Goal: Task Accomplishment & Management: Use online tool/utility

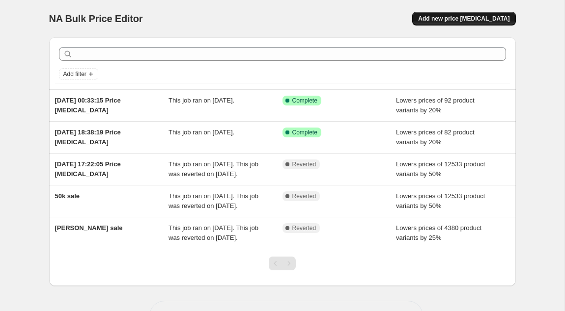
click at [434, 15] on button "Add new price [MEDICAL_DATA]" at bounding box center [463, 19] width 103 height 14
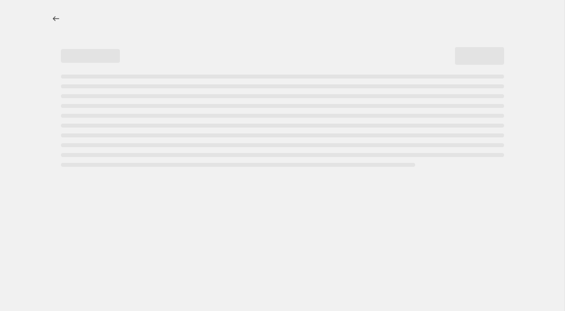
select select "percentage"
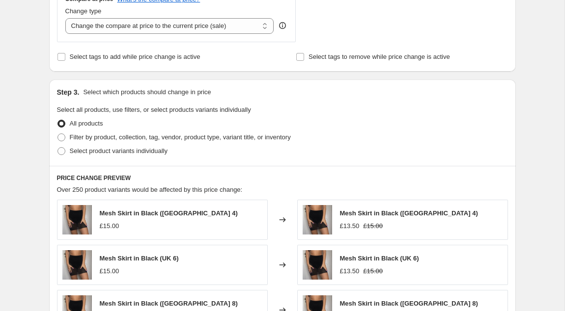
scroll to position [382, 0]
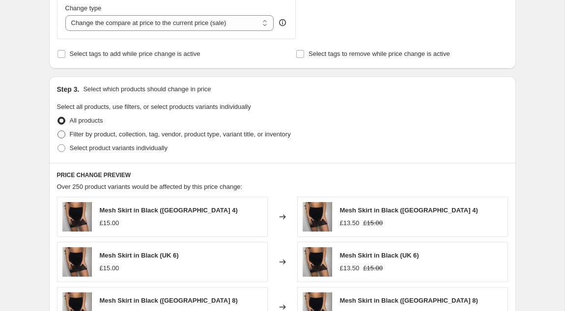
click at [173, 133] on span "Filter by product, collection, tag, vendor, product type, variant title, or inv…" at bounding box center [180, 134] width 221 height 7
click at [58, 131] on input "Filter by product, collection, tag, vendor, product type, variant title, or inv…" at bounding box center [57, 131] width 0 height 0
radio input "true"
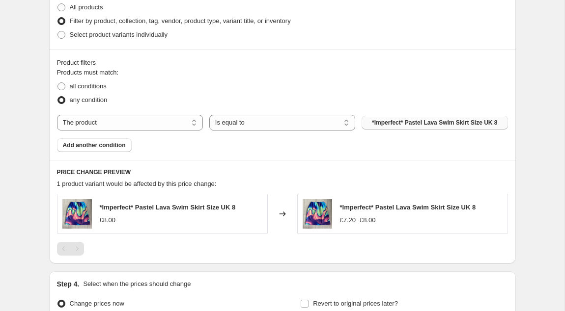
scroll to position [496, 0]
click at [377, 128] on button "*Imperfect* Pastel Lava Swim Skirt Size UK 8" at bounding box center [434, 122] width 146 height 14
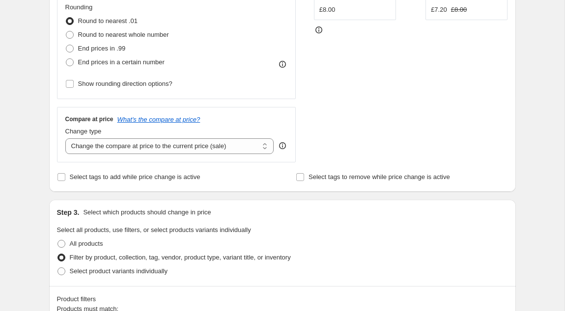
scroll to position [254, 0]
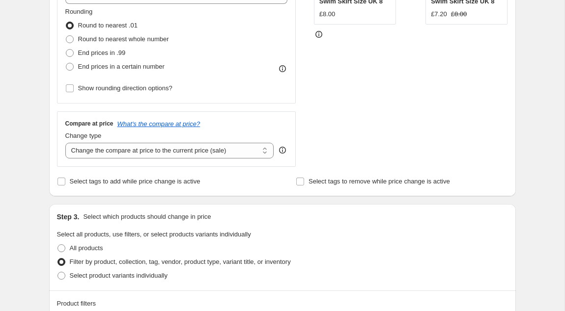
click at [30, 154] on div "Create new price change job. This page is ready Create new price change job Dra…" at bounding box center [282, 201] width 564 height 911
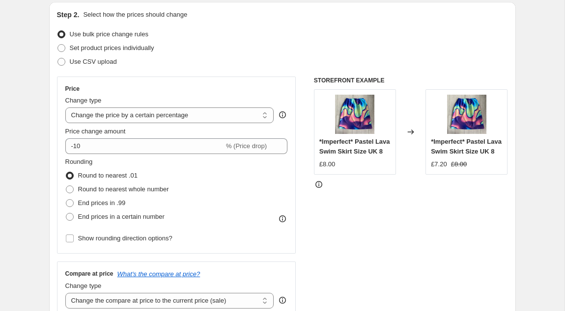
scroll to position [103, 0]
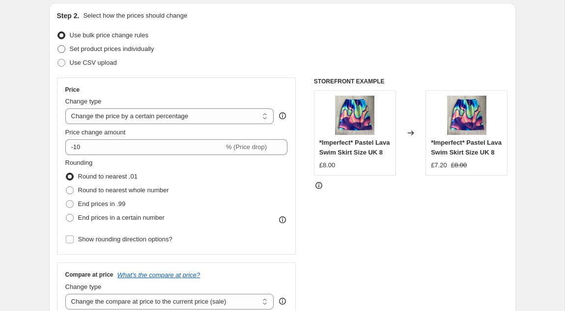
click at [94, 53] on span "Set product prices individually" at bounding box center [112, 49] width 84 height 10
click at [58, 46] on input "Set product prices individually" at bounding box center [57, 45] width 0 height 0
radio input "true"
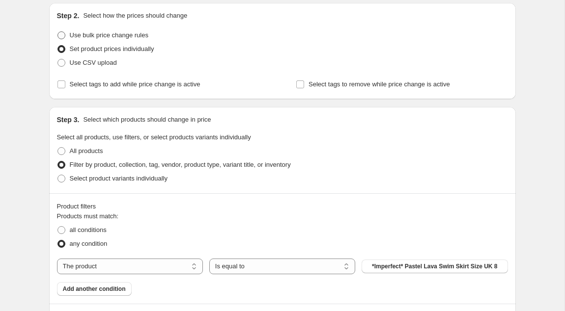
click at [87, 34] on span "Use bulk price change rules" at bounding box center [109, 34] width 79 height 7
click at [58, 32] on input "Use bulk price change rules" at bounding box center [57, 31] width 0 height 0
radio input "true"
select select "percentage"
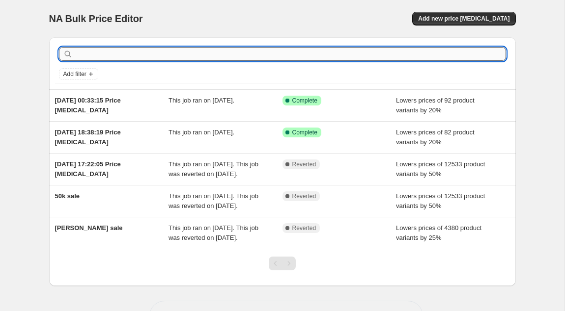
click at [106, 55] on input "text" at bounding box center [290, 54] width 431 height 14
type input "polka"
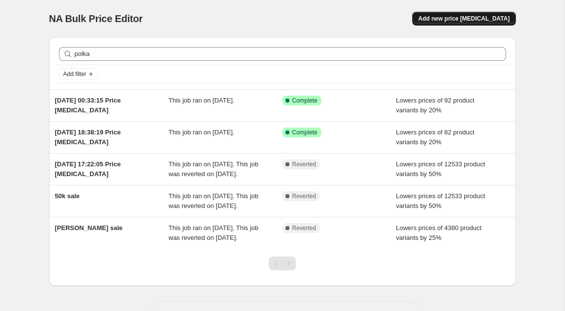
click at [459, 18] on span "Add new price [MEDICAL_DATA]" at bounding box center [463, 19] width 91 height 8
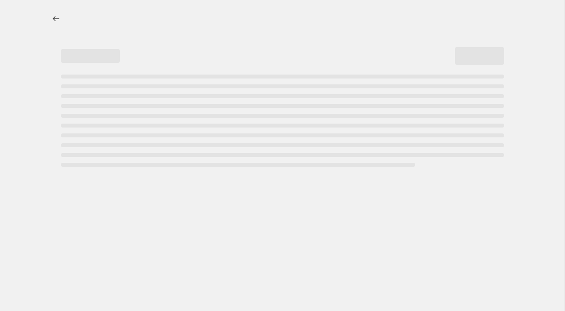
select select "percentage"
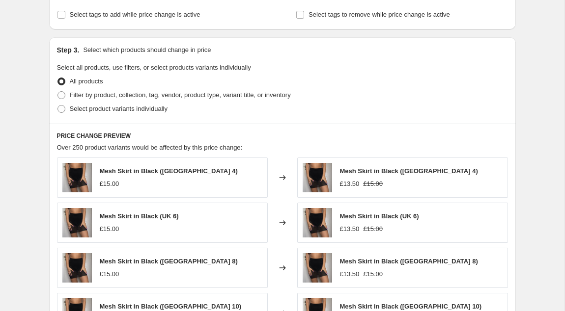
scroll to position [437, 0]
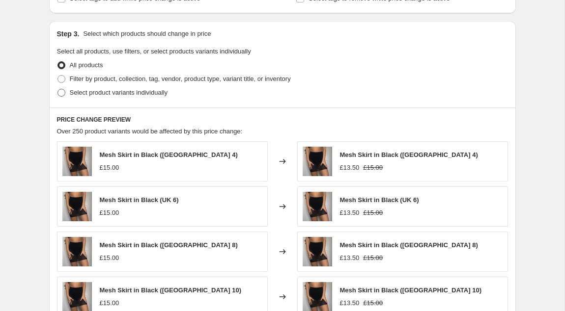
click at [156, 92] on span "Select product variants individually" at bounding box center [119, 92] width 98 height 7
click at [58, 89] on input "Select product variants individually" at bounding box center [57, 89] width 0 height 0
radio input "true"
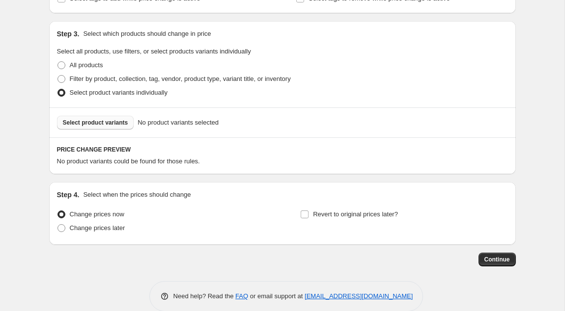
click at [105, 121] on span "Select product variants" at bounding box center [95, 123] width 65 height 8
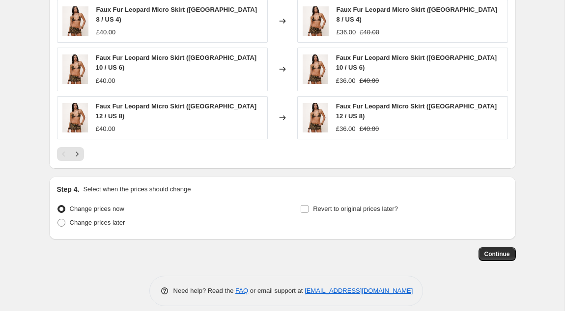
scroll to position [700, 0]
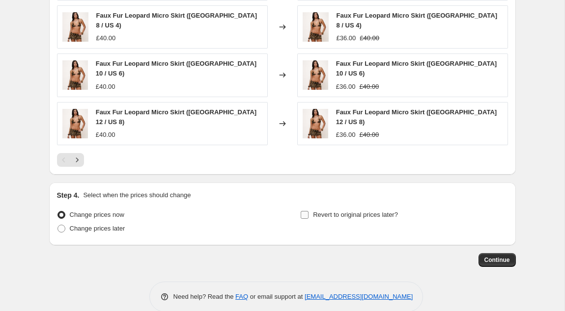
click at [364, 208] on label "Revert to original prices later?" at bounding box center [349, 215] width 98 height 14
click at [308, 211] on input "Revert to original prices later?" at bounding box center [305, 215] width 8 height 8
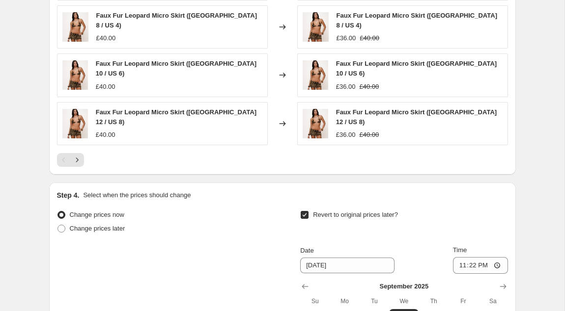
click at [318, 211] on span "Revert to original prices later?" at bounding box center [355, 214] width 85 height 7
click at [308, 211] on input "Revert to original prices later?" at bounding box center [305, 215] width 8 height 8
checkbox input "false"
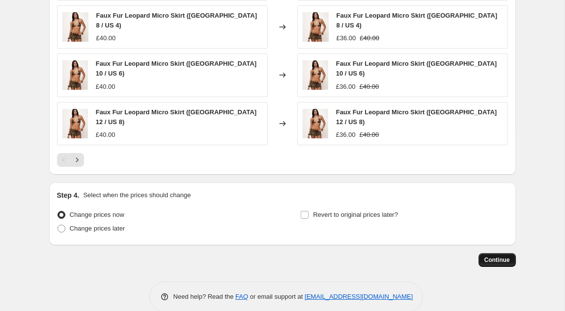
click at [495, 256] on span "Continue" at bounding box center [497, 260] width 26 height 8
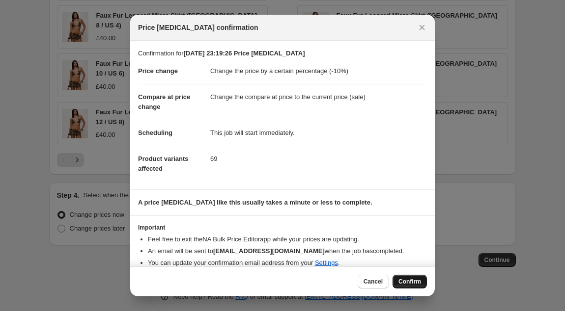
click at [409, 277] on button "Confirm" at bounding box center [409, 282] width 34 height 14
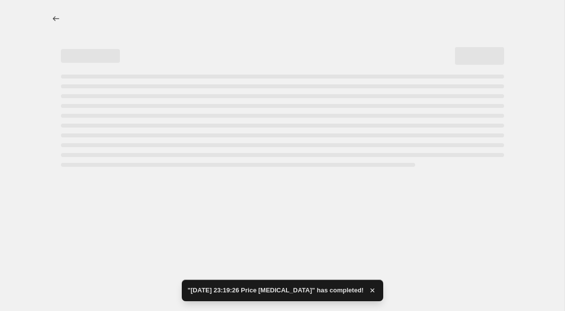
scroll to position [0, 0]
select select "percentage"
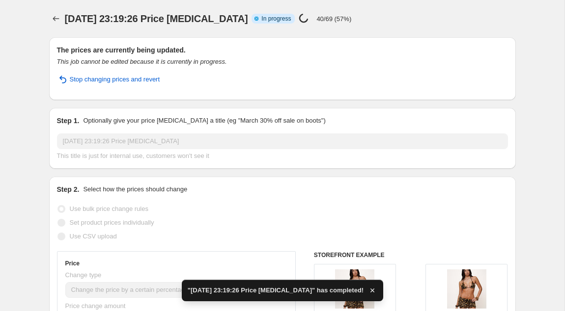
scroll to position [0, 0]
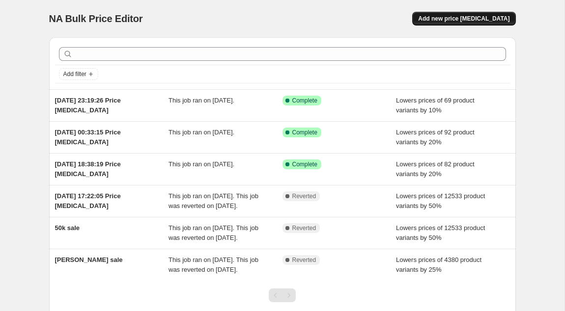
click at [453, 15] on span "Add new price [MEDICAL_DATA]" at bounding box center [463, 19] width 91 height 8
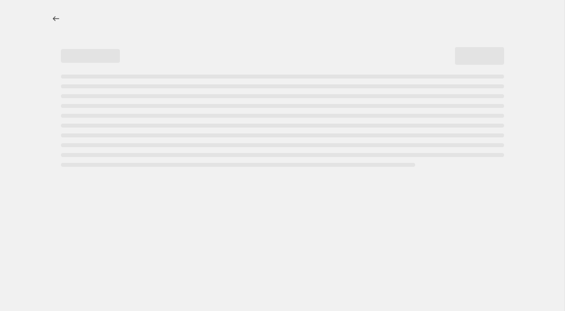
select select "percentage"
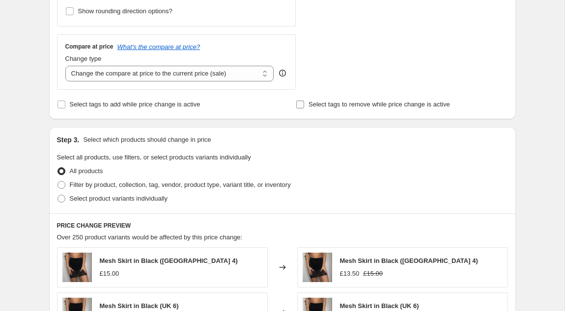
scroll to position [419, 0]
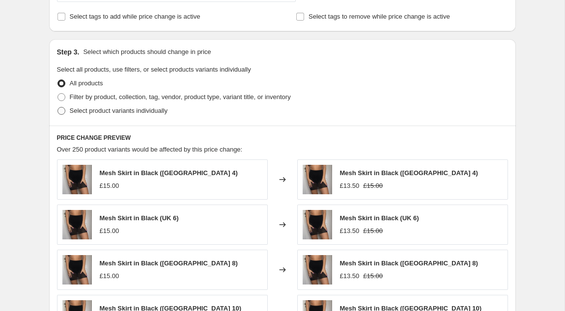
click at [99, 109] on span "Select product variants individually" at bounding box center [119, 110] width 98 height 7
click at [58, 108] on input "Select product variants individually" at bounding box center [57, 107] width 0 height 0
radio input "true"
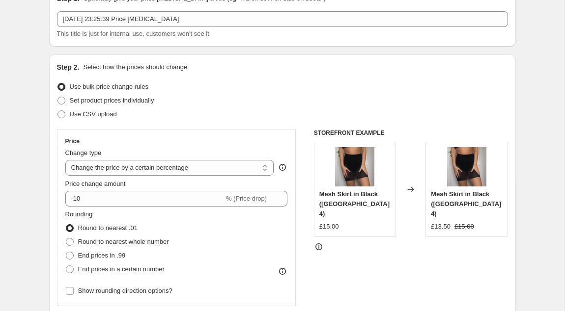
scroll to position [49, 0]
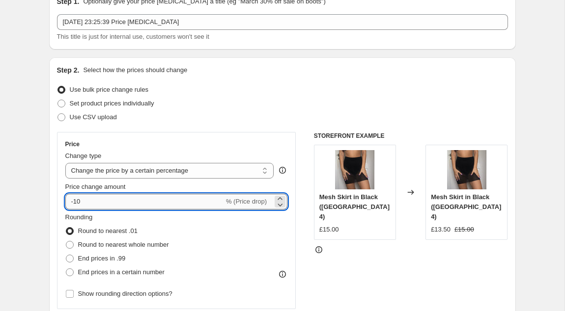
click at [76, 202] on input "-10" at bounding box center [144, 202] width 159 height 16
type input "-70"
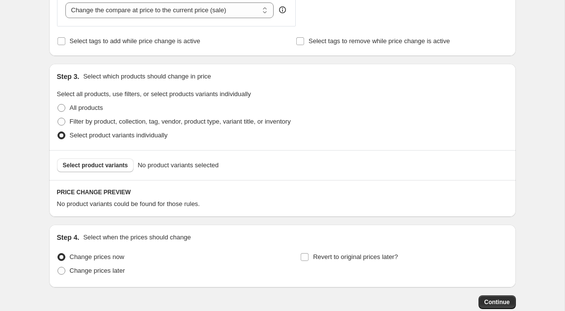
scroll to position [401, 0]
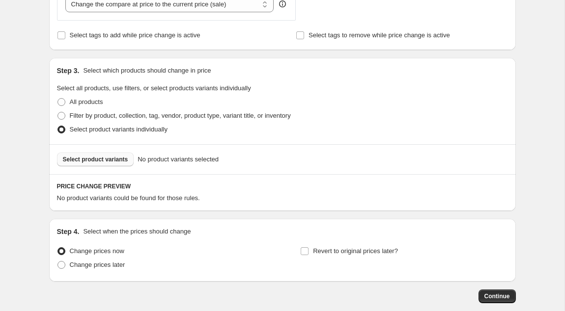
click at [94, 160] on span "Select product variants" at bounding box center [95, 160] width 65 height 8
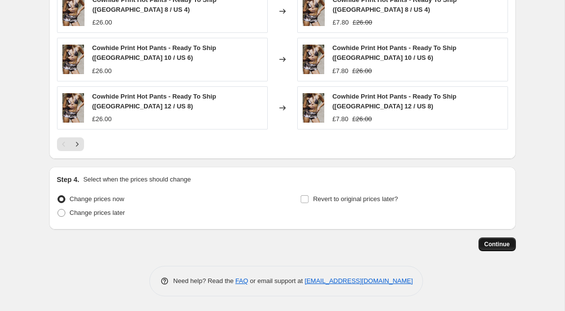
scroll to position [716, 0]
click at [489, 242] on span "Continue" at bounding box center [497, 245] width 26 height 8
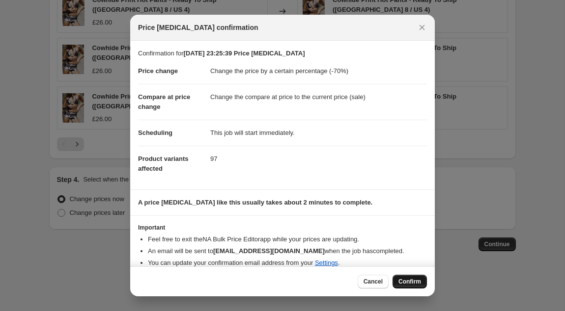
click at [410, 283] on span "Confirm" at bounding box center [409, 282] width 23 height 8
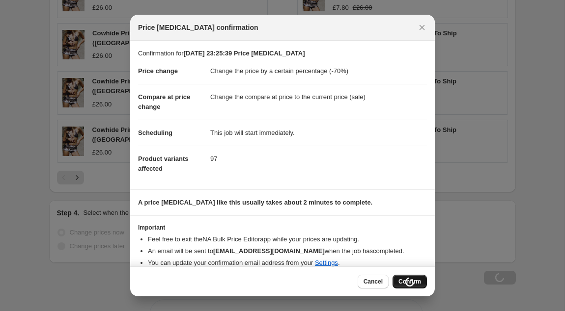
scroll to position [716, 0]
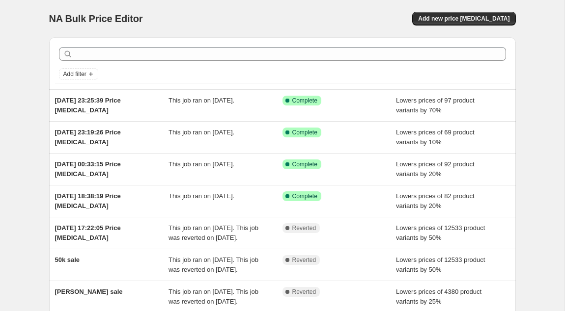
click at [449, 10] on div "NA Bulk Price Editor. This page is ready NA Bulk Price Editor Add new price cha…" at bounding box center [282, 18] width 466 height 37
click at [450, 14] on button "Add new price [MEDICAL_DATA]" at bounding box center [463, 19] width 103 height 14
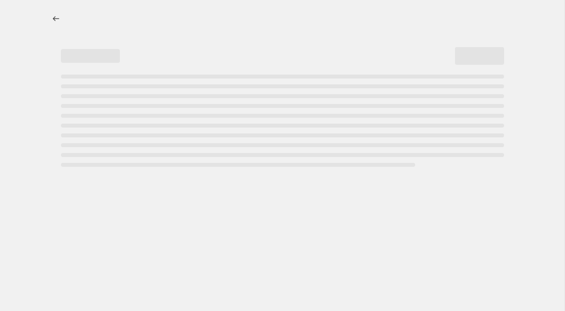
select select "percentage"
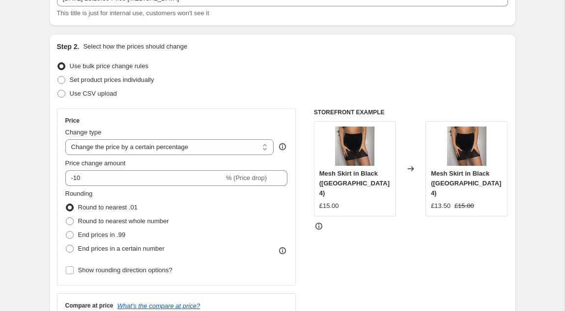
scroll to position [77, 0]
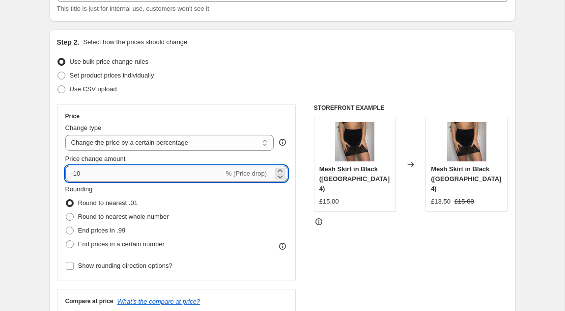
click at [78, 175] on input "-10" at bounding box center [144, 174] width 159 height 16
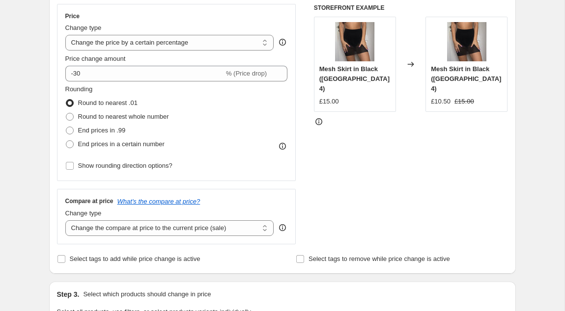
scroll to position [173, 0]
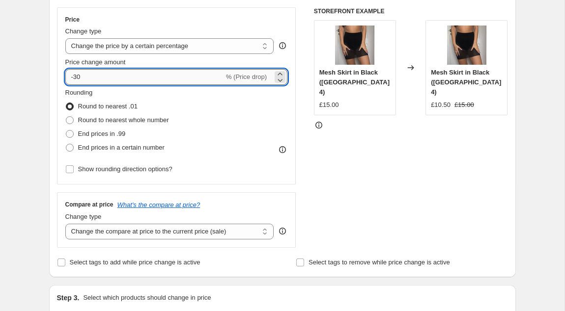
click at [78, 79] on input "-30" at bounding box center [144, 77] width 159 height 16
type input "-20"
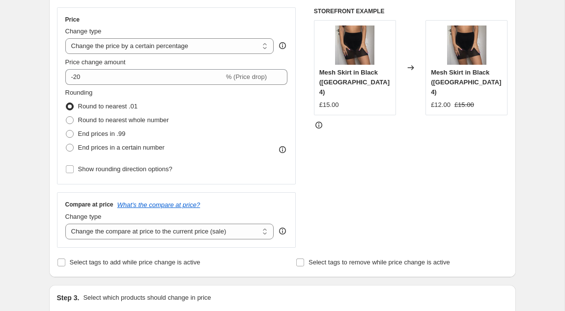
click at [36, 109] on div "Create new price change job. This page is ready Create new price change job Dra…" at bounding box center [282, 318] width 564 height 982
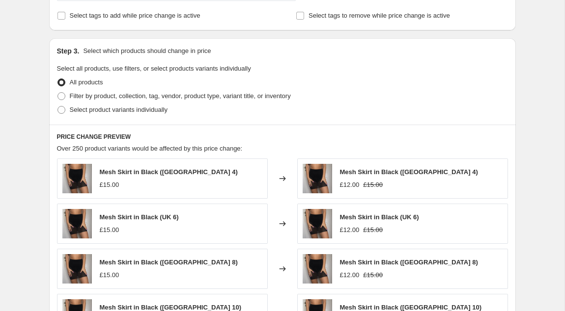
scroll to position [421, 0]
click at [67, 95] on label "Filter by product, collection, tag, vendor, product type, variant title, or inv…" at bounding box center [174, 96] width 234 height 14
click at [58, 92] on input "Filter by product, collection, tag, vendor, product type, variant title, or inv…" at bounding box center [57, 92] width 0 height 0
radio input "true"
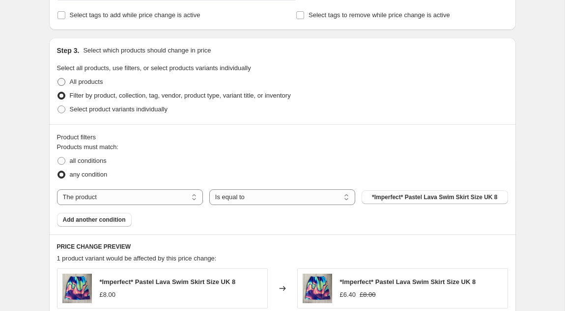
click at [96, 80] on span "All products" at bounding box center [86, 81] width 33 height 7
click at [58, 79] on input "All products" at bounding box center [57, 78] width 0 height 0
radio input "true"
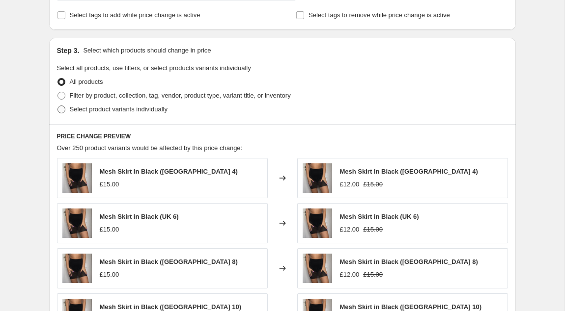
click at [98, 111] on span "Select product variants individually" at bounding box center [119, 109] width 98 height 7
click at [58, 106] on input "Select product variants individually" at bounding box center [57, 106] width 0 height 0
radio input "true"
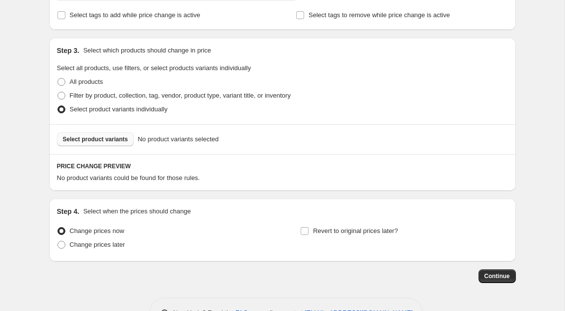
click at [97, 142] on span "Select product variants" at bounding box center [95, 140] width 65 height 8
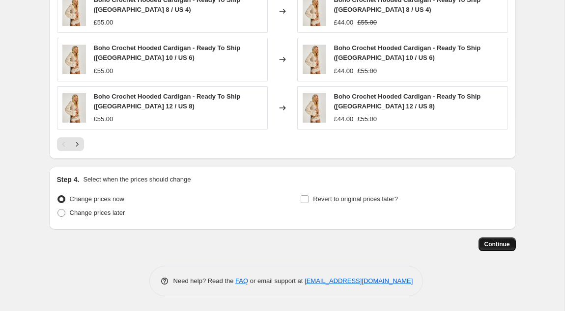
scroll to position [716, 0]
click at [489, 245] on span "Continue" at bounding box center [497, 245] width 26 height 8
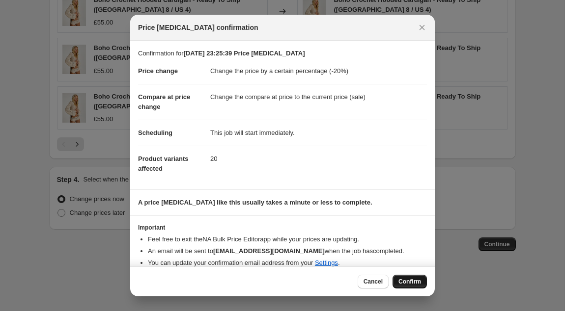
click at [403, 278] on button "Confirm" at bounding box center [409, 282] width 34 height 14
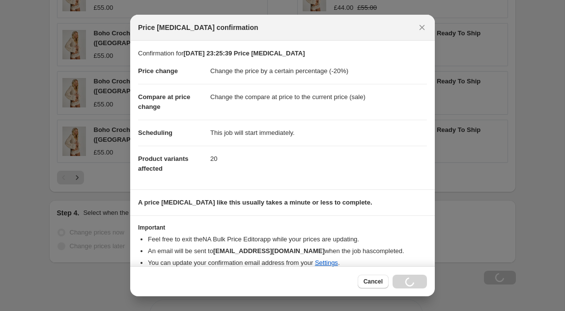
scroll to position [716, 0]
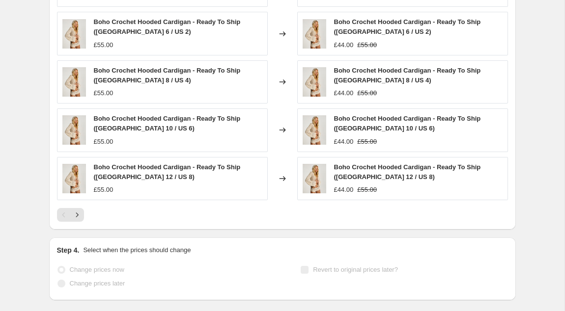
select select "percentage"
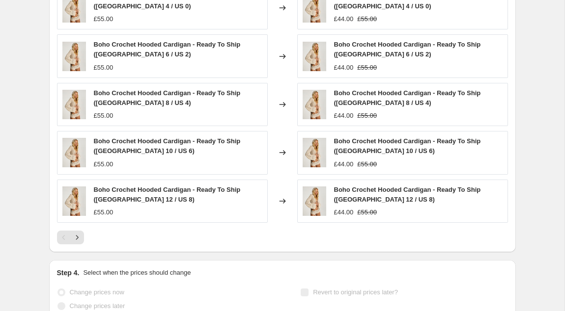
scroll to position [0, 0]
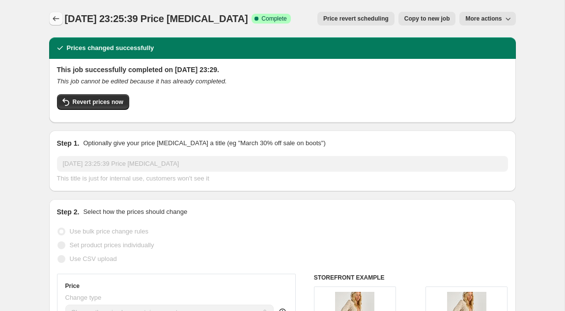
click at [53, 15] on icon "Price change jobs" at bounding box center [56, 19] width 10 height 10
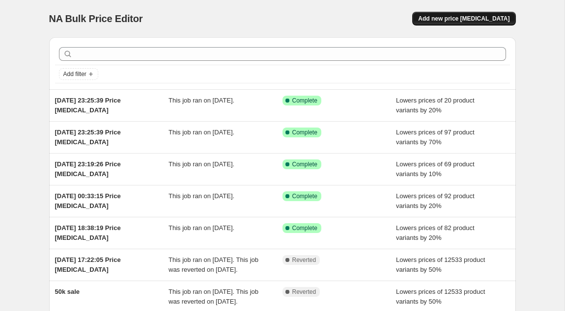
click at [471, 19] on span "Add new price [MEDICAL_DATA]" at bounding box center [463, 19] width 91 height 8
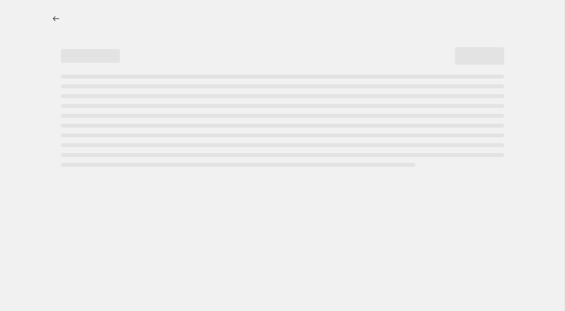
select select "percentage"
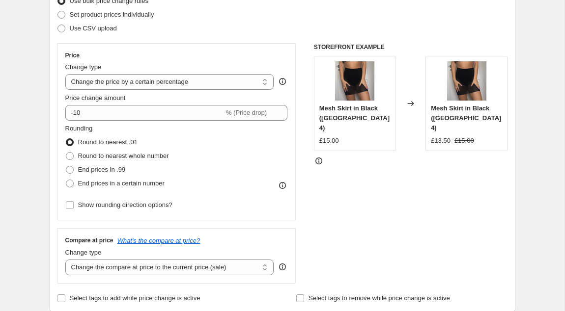
scroll to position [140, 0]
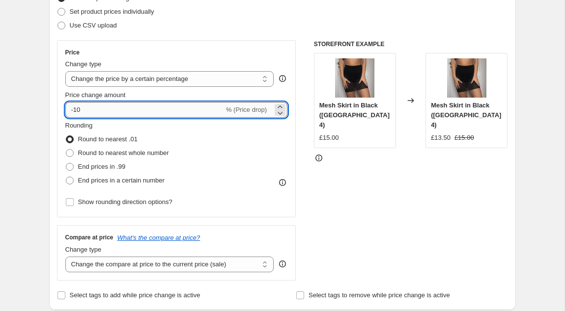
click at [77, 110] on input "-10" at bounding box center [144, 110] width 159 height 16
type input "-50"
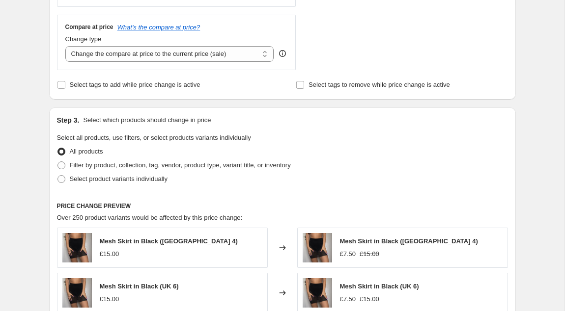
scroll to position [356, 0]
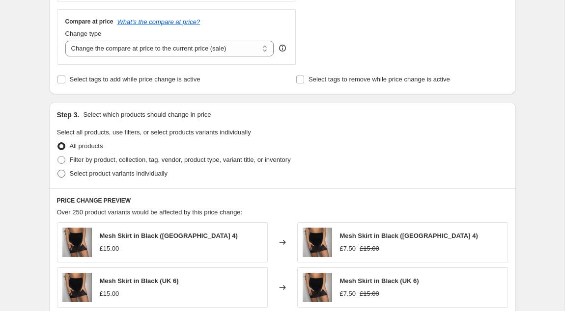
click at [118, 175] on span "Select product variants individually" at bounding box center [119, 173] width 98 height 7
click at [58, 170] on input "Select product variants individually" at bounding box center [57, 170] width 0 height 0
radio input "true"
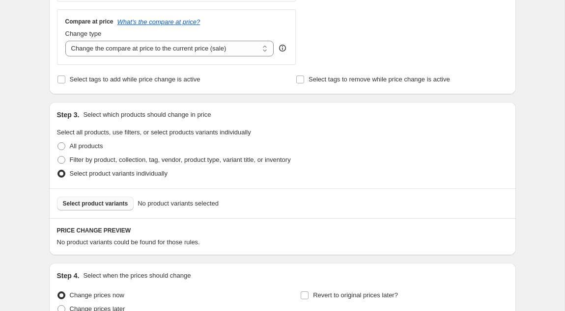
click at [92, 204] on span "Select product variants" at bounding box center [95, 204] width 65 height 8
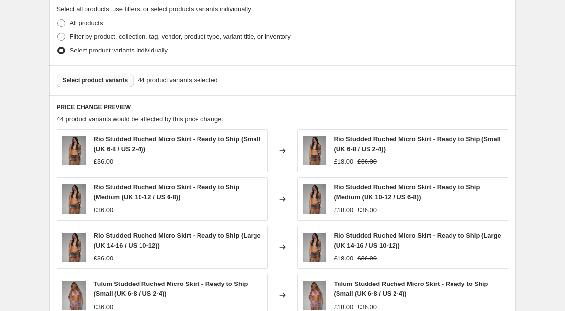
scroll to position [489, 0]
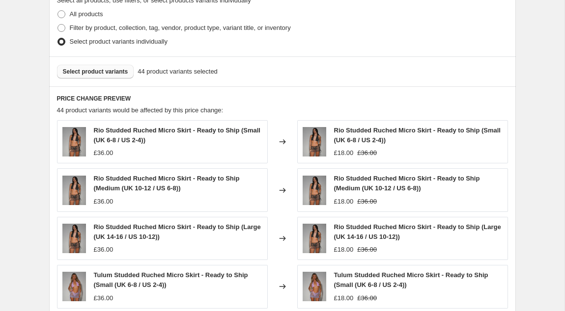
click at [109, 72] on span "Select product variants" at bounding box center [95, 72] width 65 height 8
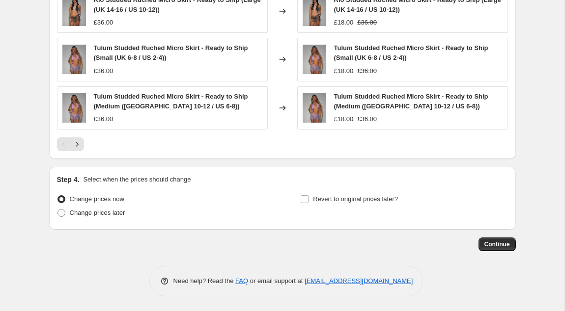
scroll to position [716, 0]
click at [489, 244] on span "Continue" at bounding box center [497, 245] width 26 height 8
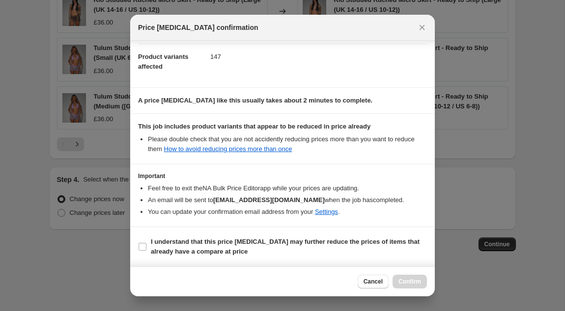
scroll to position [102, 0]
click at [201, 250] on b "I understand that this price change job may further reduce the prices of items …" at bounding box center [285, 246] width 269 height 17
click at [146, 250] on input "I understand that this price change job may further reduce the prices of items …" at bounding box center [142, 247] width 8 height 8
checkbox input "true"
click at [411, 286] on button "Confirm" at bounding box center [409, 282] width 34 height 14
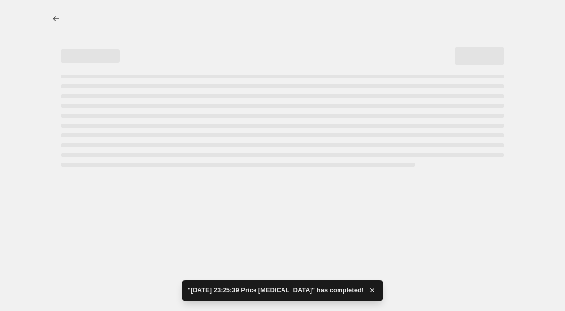
select select "percentage"
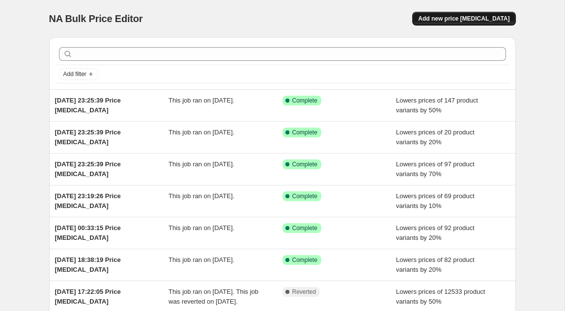
click at [466, 16] on span "Add new price [MEDICAL_DATA]" at bounding box center [463, 19] width 91 height 8
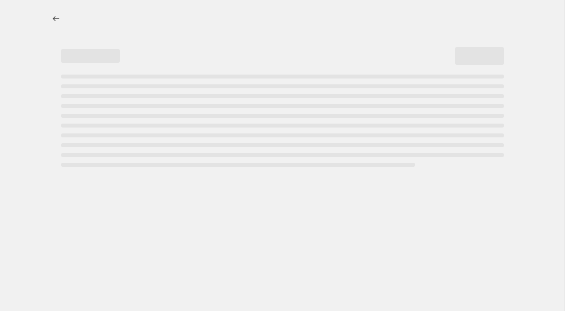
select select "percentage"
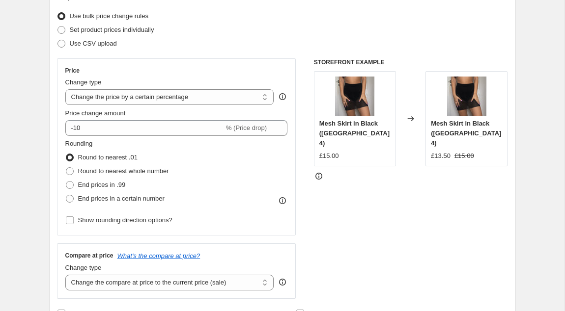
scroll to position [130, 0]
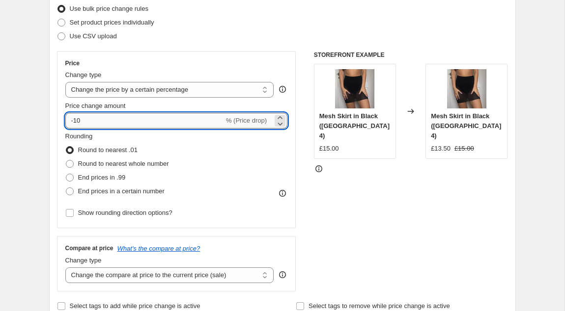
click at [78, 120] on input "-10" at bounding box center [144, 121] width 159 height 16
type input "-0"
type input "-35"
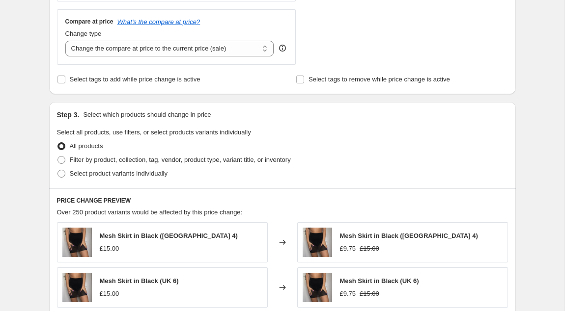
scroll to position [358, 0]
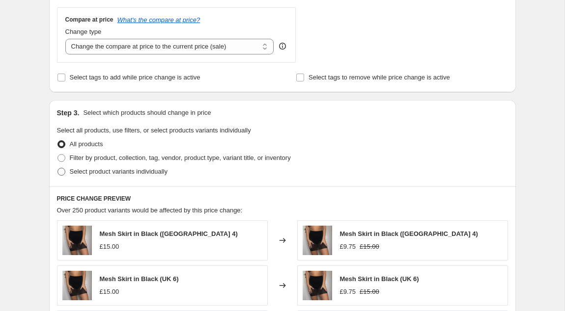
click at [92, 173] on span "Select product variants individually" at bounding box center [119, 171] width 98 height 7
click at [58, 168] on input "Select product variants individually" at bounding box center [57, 168] width 0 height 0
radio input "true"
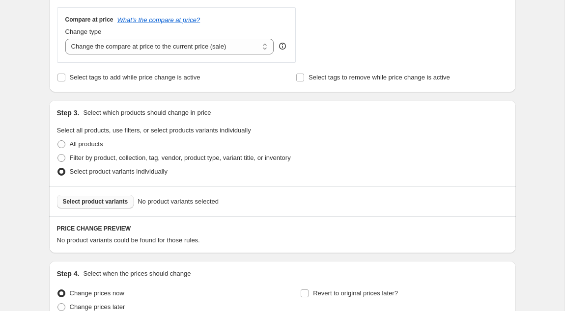
click at [110, 200] on span "Select product variants" at bounding box center [95, 202] width 65 height 8
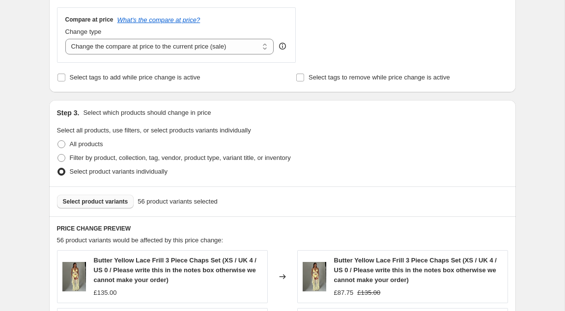
click at [101, 200] on span "Select product variants" at bounding box center [95, 202] width 65 height 8
click at [89, 205] on span "Select product variants" at bounding box center [95, 202] width 65 height 8
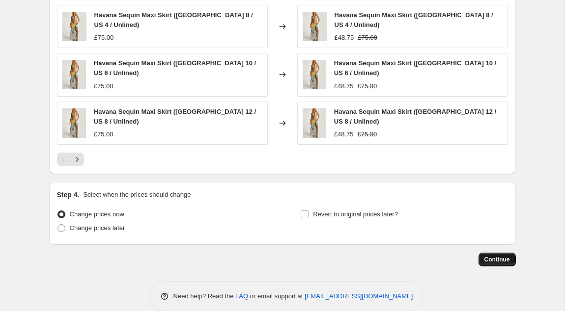
scroll to position [700, 0]
click at [489, 256] on span "Continue" at bounding box center [497, 260] width 26 height 8
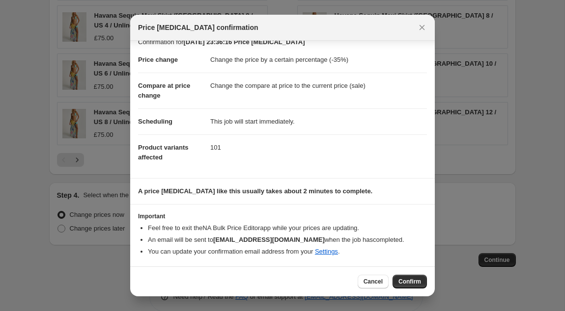
scroll to position [11, 0]
click at [404, 281] on span "Confirm" at bounding box center [409, 282] width 23 height 8
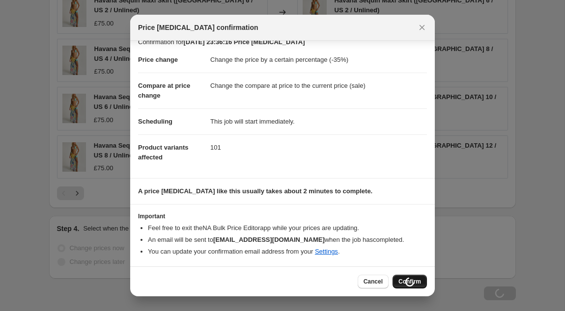
scroll to position [700, 0]
